Goal: Information Seeking & Learning: Learn about a topic

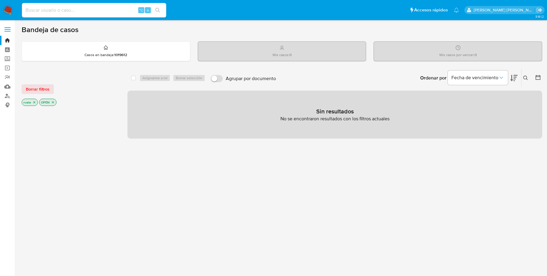
click at [47, 10] on input at bounding box center [94, 10] width 144 height 8
paste input "1457652112"
type input "1457652112"
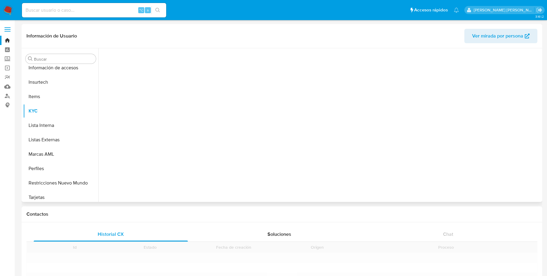
scroll to position [282, 0]
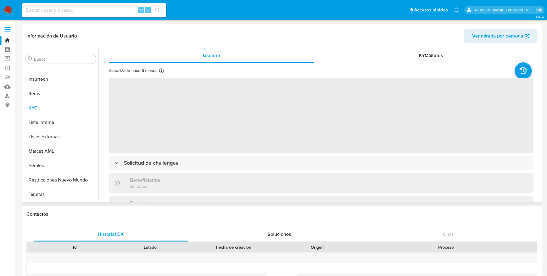
select select "10"
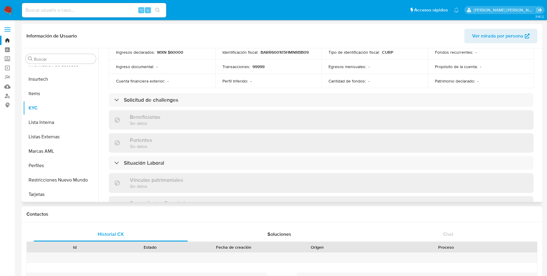
scroll to position [211, 0]
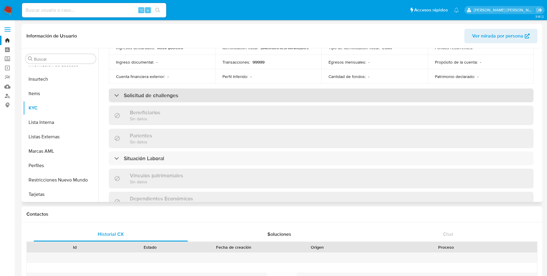
click at [114, 94] on div "Solicitud de challenges" at bounding box center [146, 95] width 64 height 7
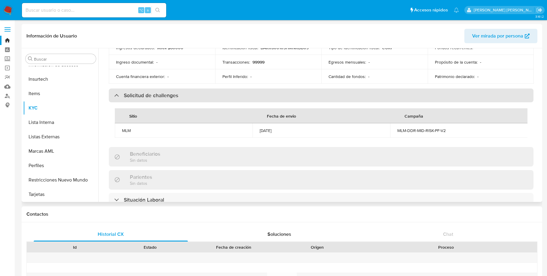
click at [114, 95] on div at bounding box center [114, 95] width 0 height 0
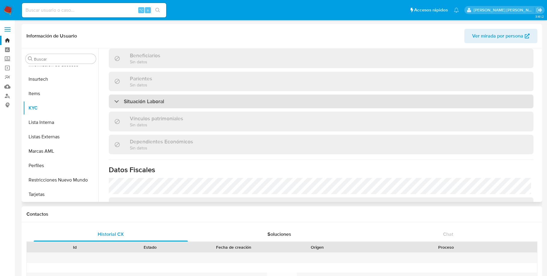
scroll to position [275, 0]
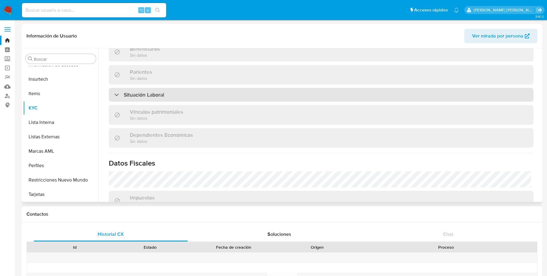
click at [116, 96] on div "Situación Laboral" at bounding box center [139, 95] width 50 height 7
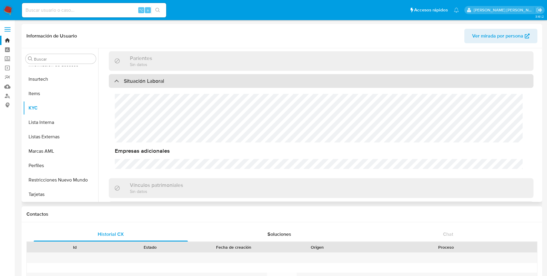
scroll to position [289, 0]
click at [117, 75] on div "Situación Laboral" at bounding box center [321, 81] width 424 height 14
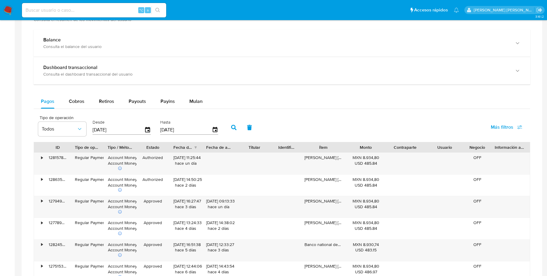
scroll to position [334, 0]
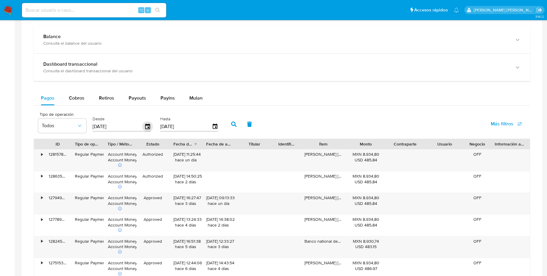
click at [147, 128] on icon "button" at bounding box center [147, 127] width 11 height 11
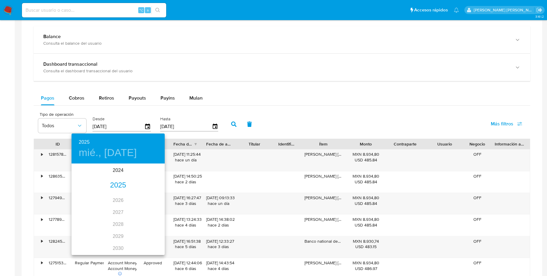
click at [121, 185] on div "2025" at bounding box center [117, 186] width 93 height 12
click at [149, 219] on div "sep." at bounding box center [149, 221] width 31 height 23
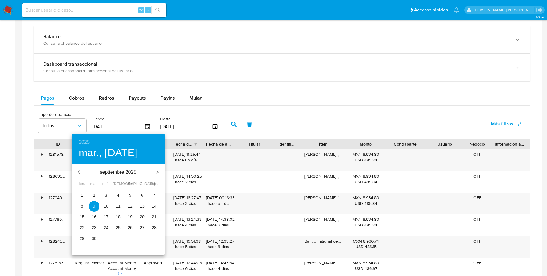
click at [83, 193] on span "1" at bounding box center [82, 196] width 11 height 6
type input "[DATE]"
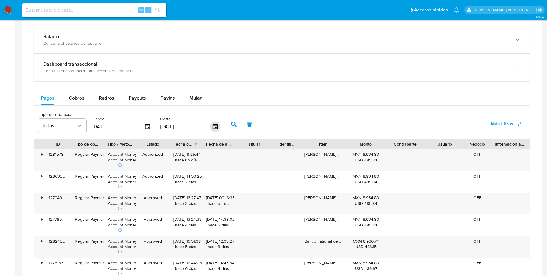
click at [216, 128] on icon "button" at bounding box center [215, 127] width 11 height 11
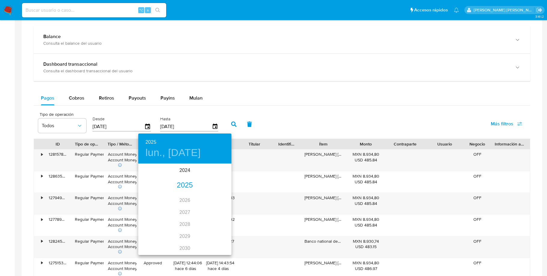
click at [178, 188] on div "2025" at bounding box center [184, 186] width 93 height 12
click at [215, 219] on div "sep." at bounding box center [215, 221] width 31 height 23
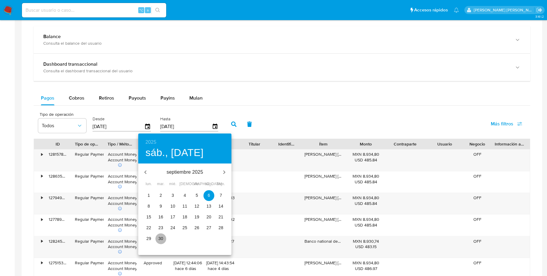
click at [158, 239] on p "30" at bounding box center [160, 239] width 5 height 6
type input "[DATE]"
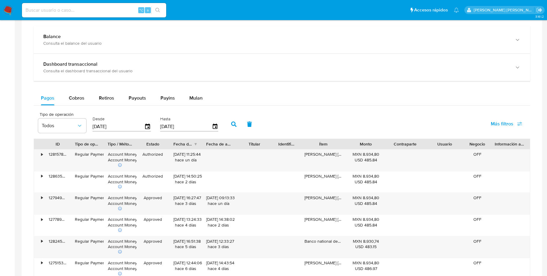
click at [232, 127] on icon "button" at bounding box center [233, 124] width 5 height 5
click at [41, 157] on div "•" at bounding box center [42, 155] width 2 height 6
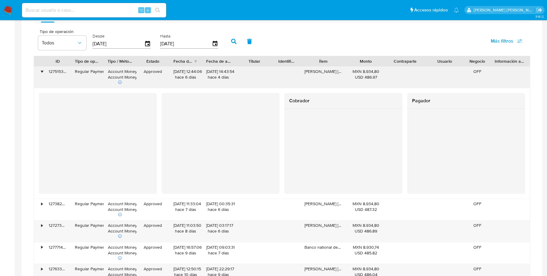
scroll to position [440, 0]
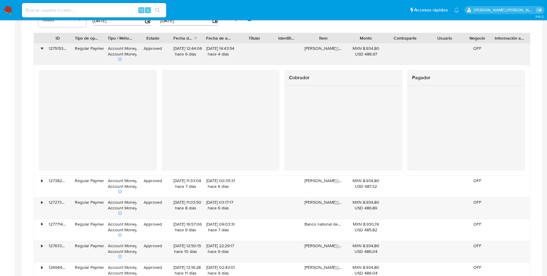
click at [41, 51] on div "•" at bounding box center [42, 49] width 2 height 6
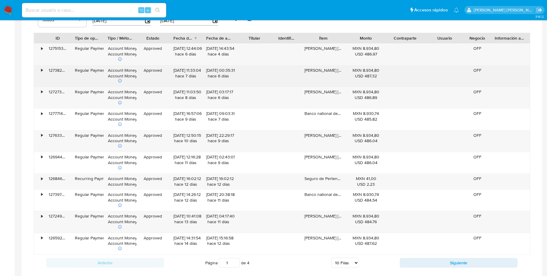
click at [42, 73] on div "•" at bounding box center [42, 71] width 2 height 6
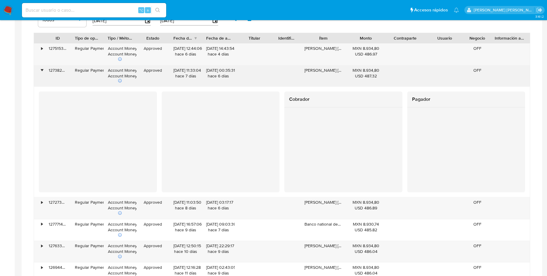
click at [41, 73] on div "•" at bounding box center [42, 71] width 2 height 6
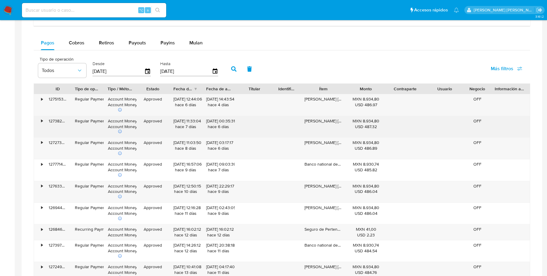
scroll to position [388, 0]
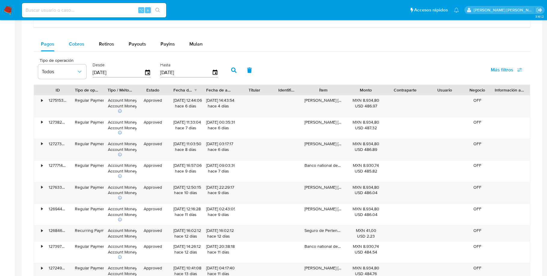
click at [79, 47] on span "Cobros" at bounding box center [77, 44] width 16 height 7
select select "10"
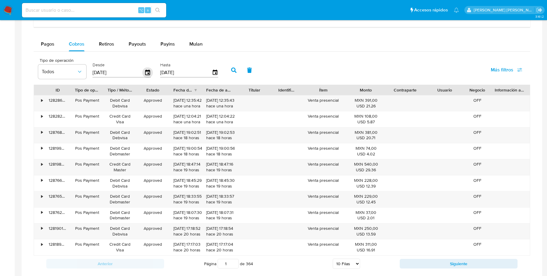
click at [146, 72] on icon "button" at bounding box center [147, 72] width 5 height 5
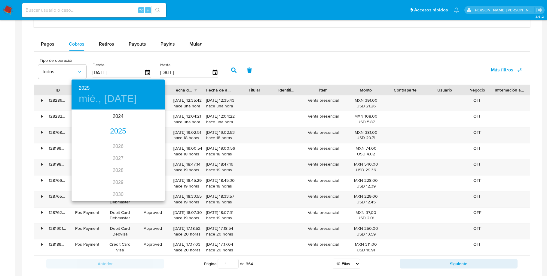
click at [114, 133] on div "2025" at bounding box center [117, 132] width 93 height 12
click at [146, 164] on div "sep." at bounding box center [149, 167] width 31 height 23
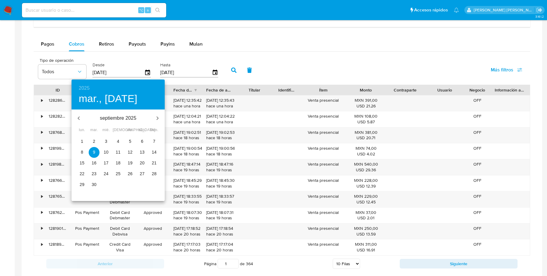
click at [83, 139] on span "1" at bounding box center [82, 141] width 11 height 6
type input "[DATE]"
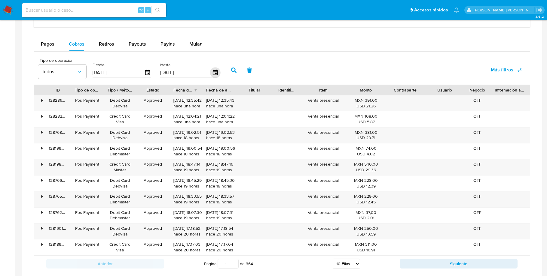
click at [213, 75] on icon "button" at bounding box center [214, 72] width 5 height 5
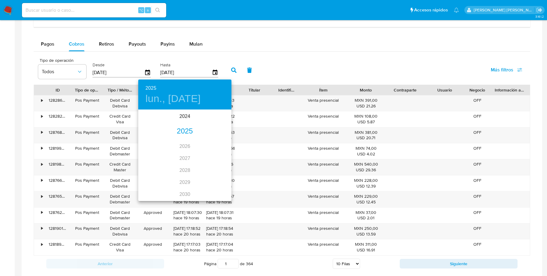
click at [186, 131] on div "2025" at bounding box center [184, 132] width 93 height 12
click at [215, 163] on div "sep." at bounding box center [215, 167] width 31 height 23
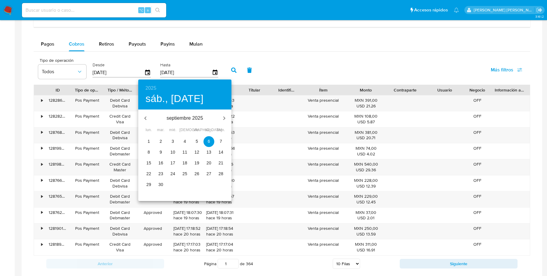
click at [159, 184] on p "30" at bounding box center [160, 185] width 5 height 6
type input "[DATE]"
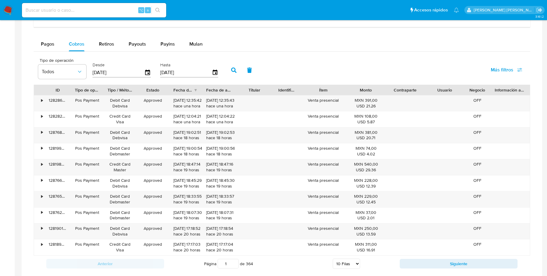
click at [237, 70] on button "button" at bounding box center [234, 70] width 16 height 14
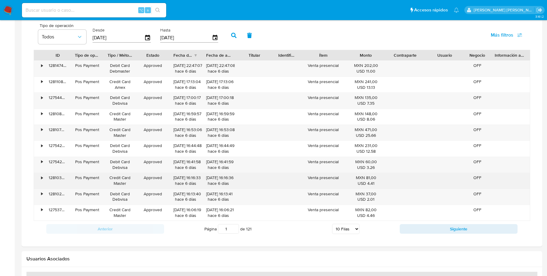
scroll to position [423, 0]
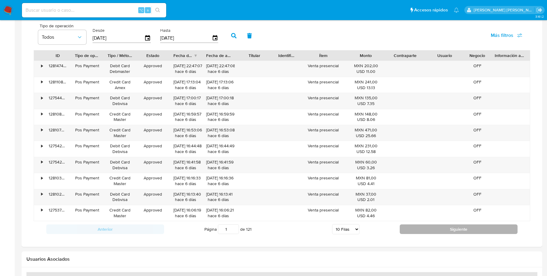
click at [436, 232] on button "Siguiente" at bounding box center [458, 230] width 118 height 10
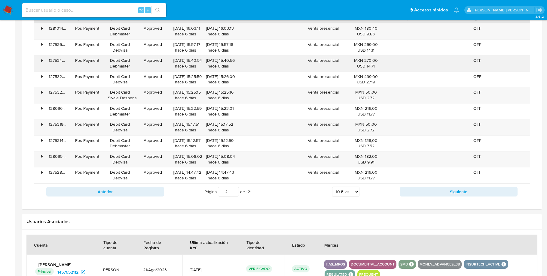
scroll to position [441, 0]
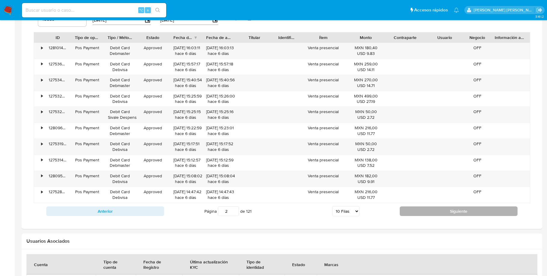
click at [433, 215] on button "Siguiente" at bounding box center [458, 212] width 118 height 10
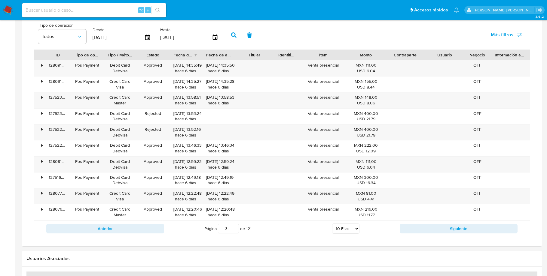
scroll to position [425, 0]
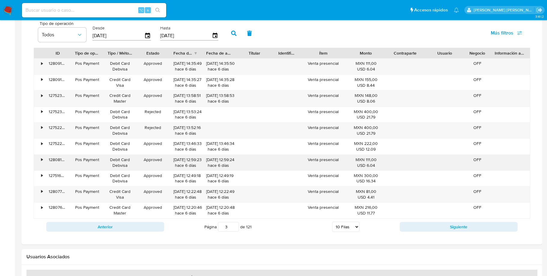
click at [42, 162] on div "•" at bounding box center [42, 160] width 2 height 6
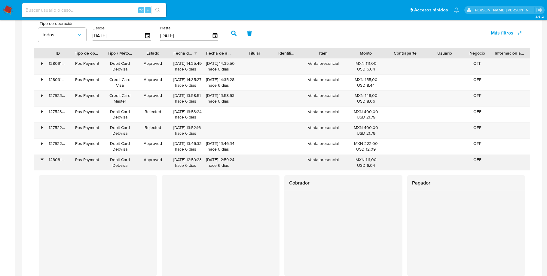
click at [42, 162] on div "•" at bounding box center [42, 160] width 2 height 6
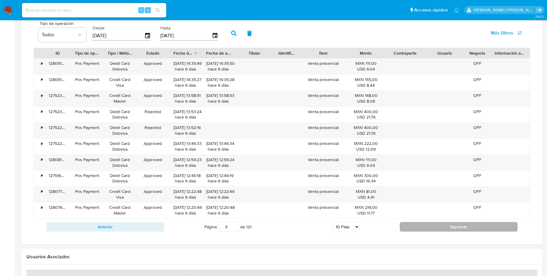
click at [420, 230] on button "Siguiente" at bounding box center [458, 227] width 118 height 10
click at [439, 228] on button "Siguiente" at bounding box center [458, 227] width 118 height 10
click at [426, 231] on button "Siguiente" at bounding box center [458, 227] width 118 height 10
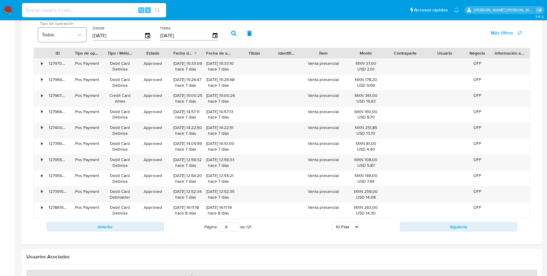
click at [79, 38] on icon "button" at bounding box center [80, 35] width 6 height 6
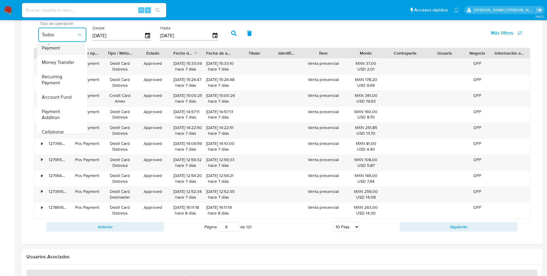
scroll to position [21, 0]
click at [67, 101] on span "Account Fund" at bounding box center [57, 100] width 30 height 6
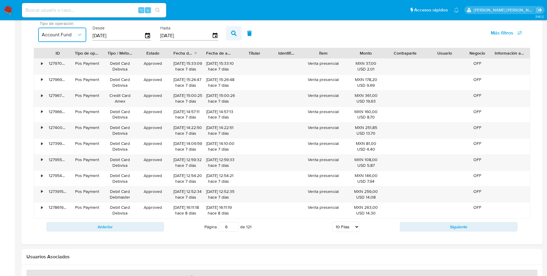
click at [233, 36] on icon "button" at bounding box center [233, 33] width 5 height 5
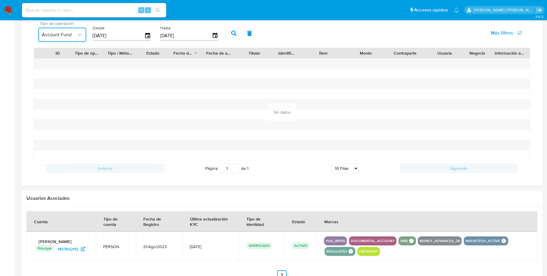
click at [81, 33] on button "Account Fund" at bounding box center [62, 35] width 48 height 14
click at [67, 93] on div "Money Transfer" at bounding box center [59, 86] width 35 height 14
click at [232, 36] on icon "button" at bounding box center [233, 33] width 5 height 5
click at [80, 36] on icon "button" at bounding box center [80, 35] width 6 height 6
click at [68, 68] on span "Regular Payment" at bounding box center [59, 68] width 35 height 12
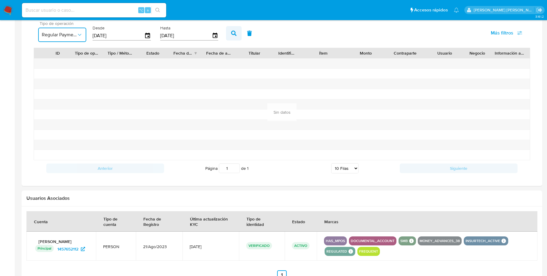
click at [233, 36] on icon "button" at bounding box center [233, 33] width 5 height 5
click at [80, 38] on icon "button" at bounding box center [80, 35] width 6 height 6
click at [61, 53] on div "Todos" at bounding box center [59, 51] width 35 height 14
click at [232, 32] on button "button" at bounding box center [234, 33] width 16 height 14
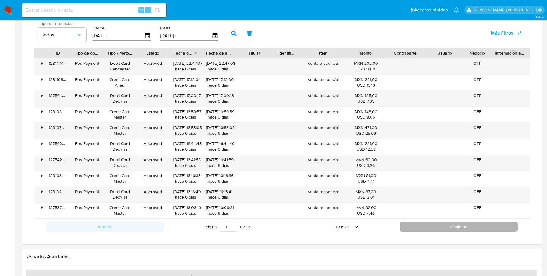
click at [450, 230] on button "Siguiente" at bounding box center [458, 227] width 118 height 10
click at [448, 230] on button "Siguiente" at bounding box center [458, 227] width 118 height 10
click at [454, 228] on button "Siguiente" at bounding box center [458, 227] width 118 height 10
type input "4"
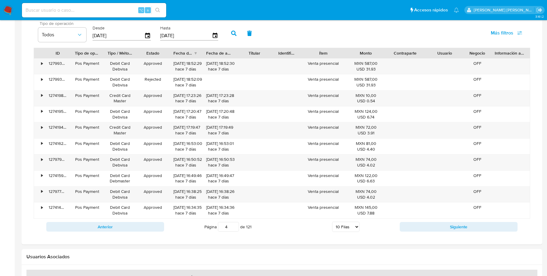
click at [355, 229] on select "5 Filas 10 Filas 20 Filas 25 Filas 50 Filas 100 Filas" at bounding box center [345, 227] width 27 height 10
select select "100"
click at [332, 225] on select "5 Filas 10 Filas 20 Filas 25 Filas 50 Filas 100 Filas" at bounding box center [345, 227] width 27 height 10
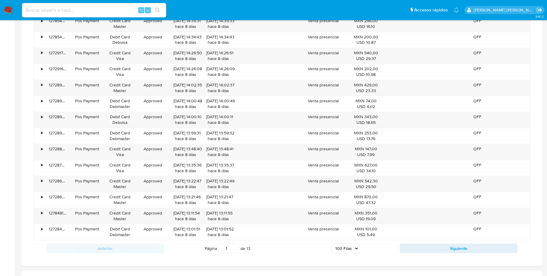
scroll to position [1902, 0]
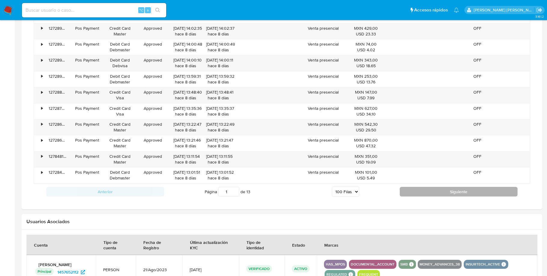
click at [433, 197] on button "Siguiente" at bounding box center [458, 192] width 118 height 10
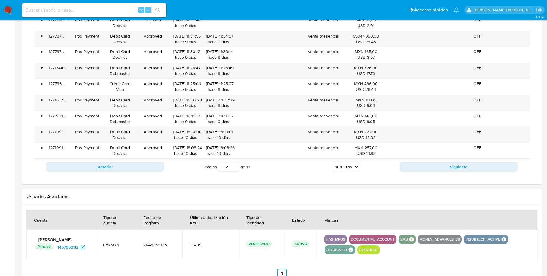
scroll to position [1928, 0]
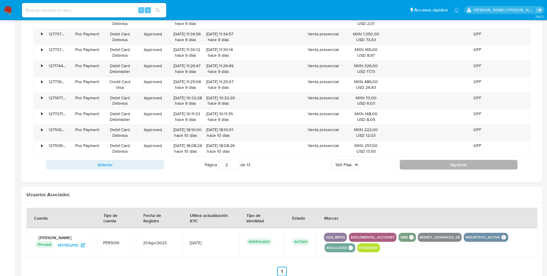
click at [475, 170] on button "Siguiente" at bounding box center [458, 165] width 118 height 10
type input "3"
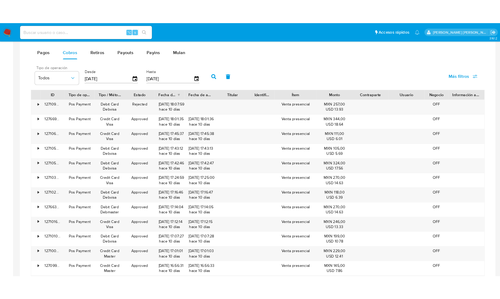
scroll to position [400, 0]
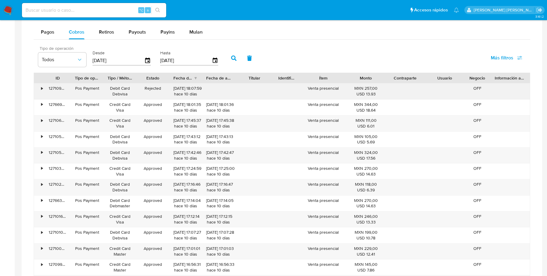
click at [41, 90] on div "•" at bounding box center [42, 89] width 2 height 6
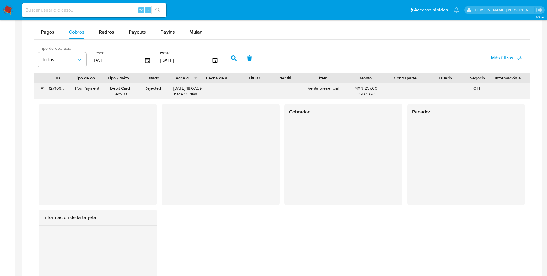
click at [41, 90] on div "•" at bounding box center [42, 89] width 2 height 6
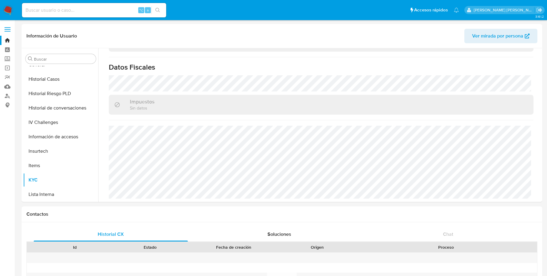
scroll to position [189, 0]
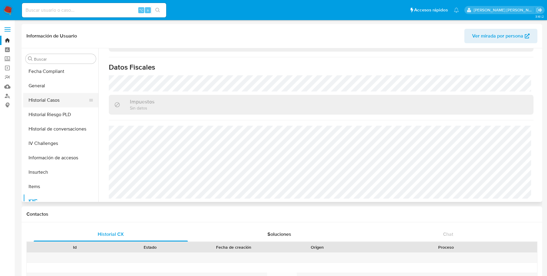
click at [52, 100] on button "Historial Casos" at bounding box center [58, 100] width 70 height 14
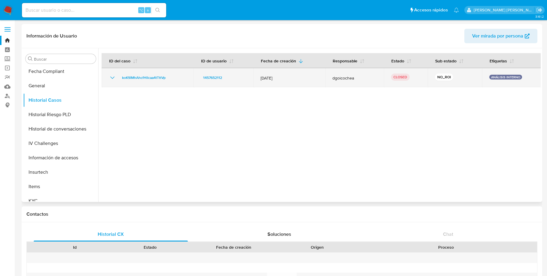
click at [115, 78] on icon "Mostrar/Ocultar" at bounding box center [112, 77] width 7 height 7
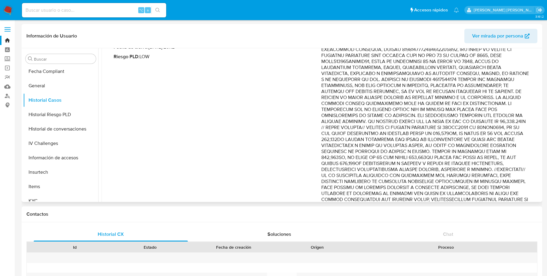
scroll to position [63, 0]
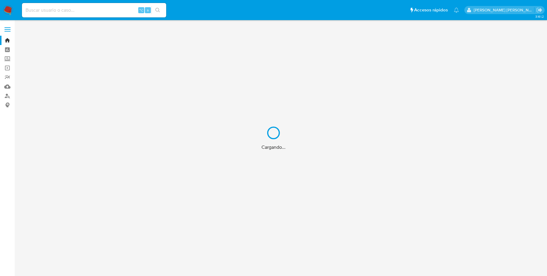
click at [68, 7] on div "Cargando..." at bounding box center [273, 138] width 547 height 276
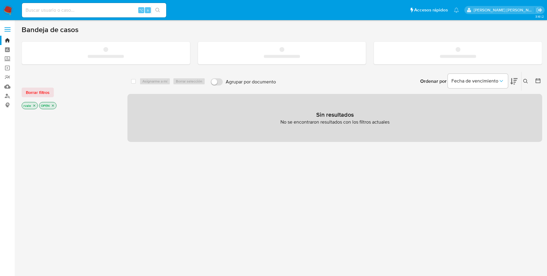
click at [68, 7] on input at bounding box center [94, 10] width 144 height 8
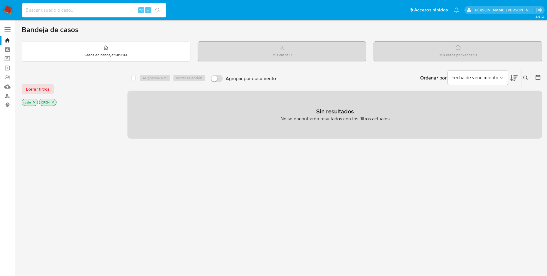
paste input "Jesus Alfredo Nava Escarcega"
type input "J"
click at [54, 13] on input at bounding box center [94, 10] width 144 height 8
paste input "574451595"
type input "574451595"
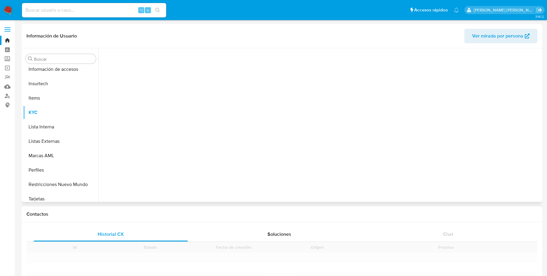
scroll to position [282, 0]
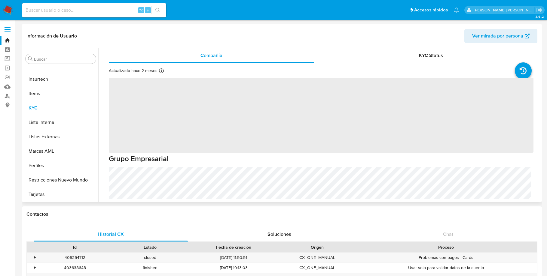
select select "10"
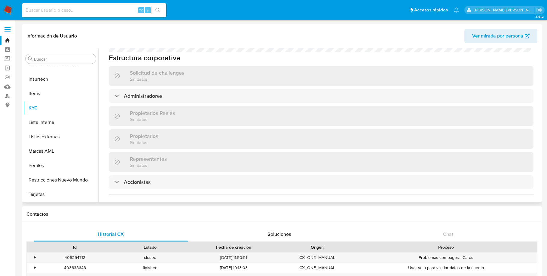
scroll to position [317, 0]
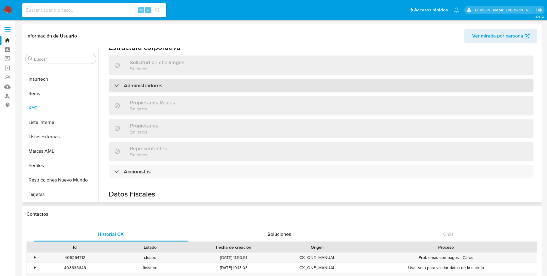
click at [115, 89] on div "Administradores" at bounding box center [138, 85] width 48 height 7
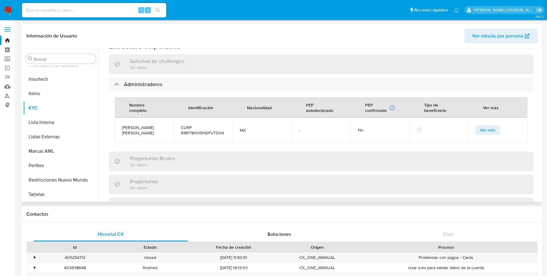
scroll to position [309, 0]
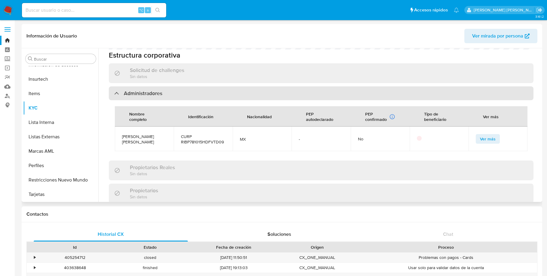
click at [117, 100] on div "Administradores" at bounding box center [321, 93] width 424 height 14
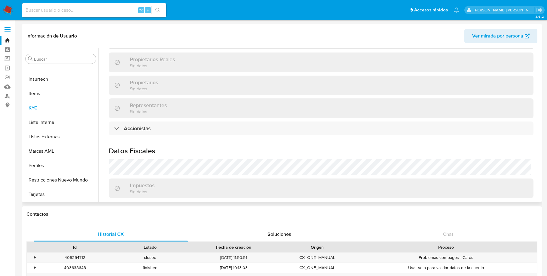
scroll to position [386, 0]
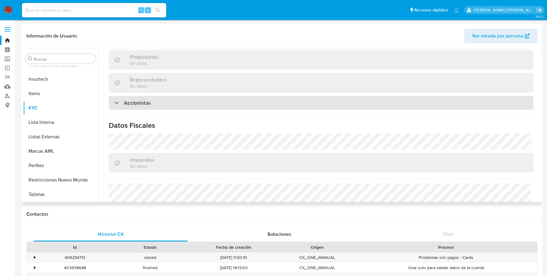
click at [116, 106] on div "Accionistas" at bounding box center [132, 103] width 36 height 7
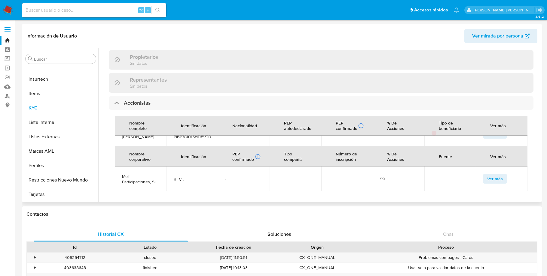
scroll to position [0, 0]
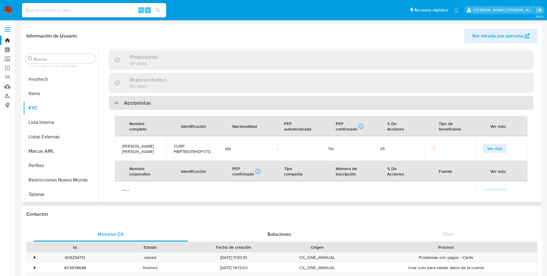
click at [114, 103] on div at bounding box center [114, 103] width 0 height 0
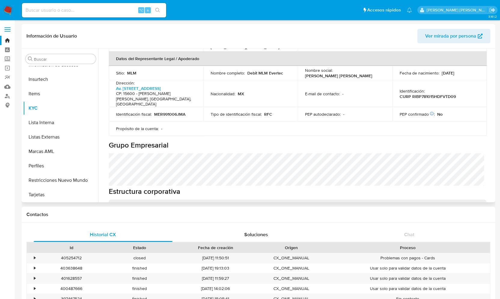
scroll to position [184, 0]
